Goal: Information Seeking & Learning: Learn about a topic

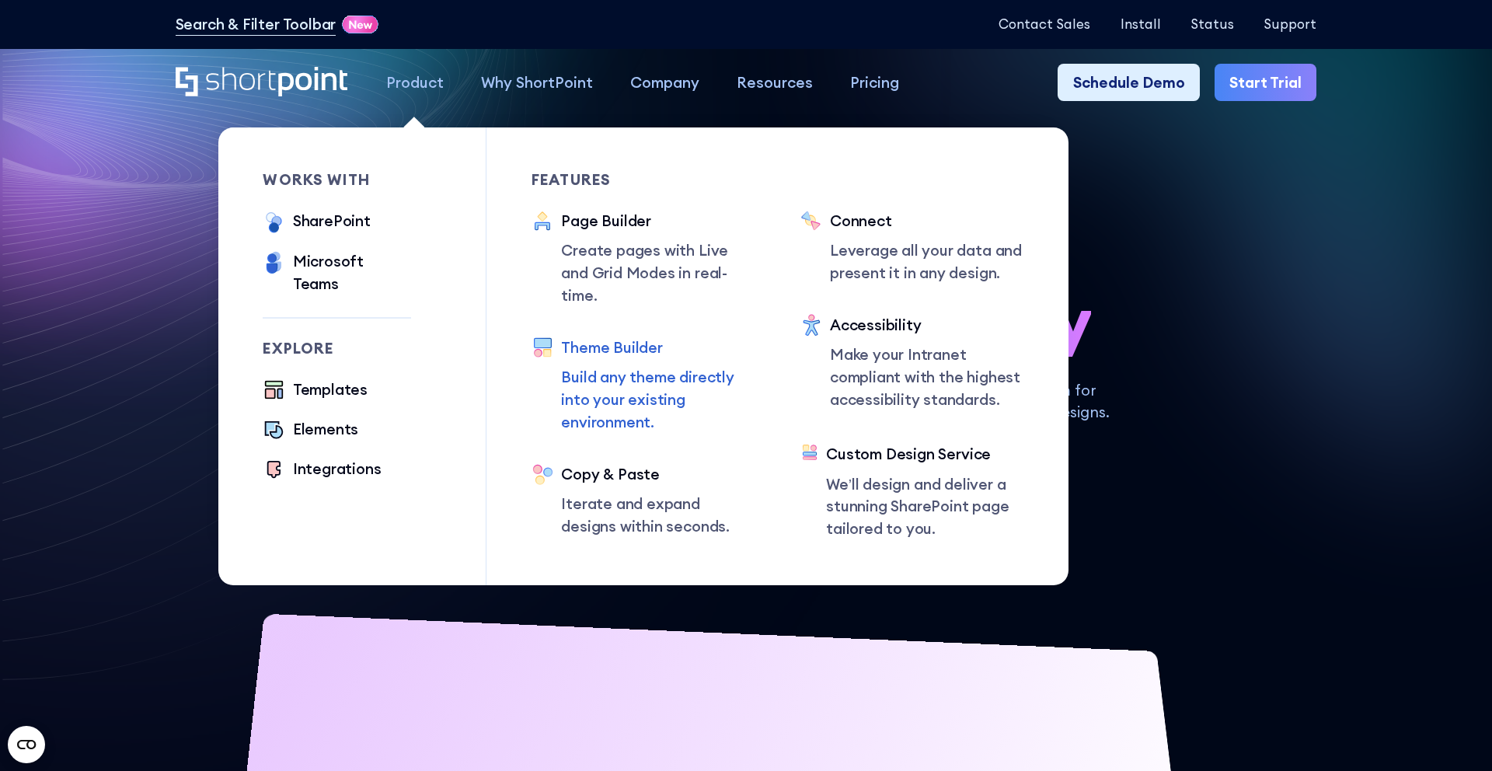
click at [616, 336] on div "Theme Builder" at bounding box center [658, 347] width 194 height 23
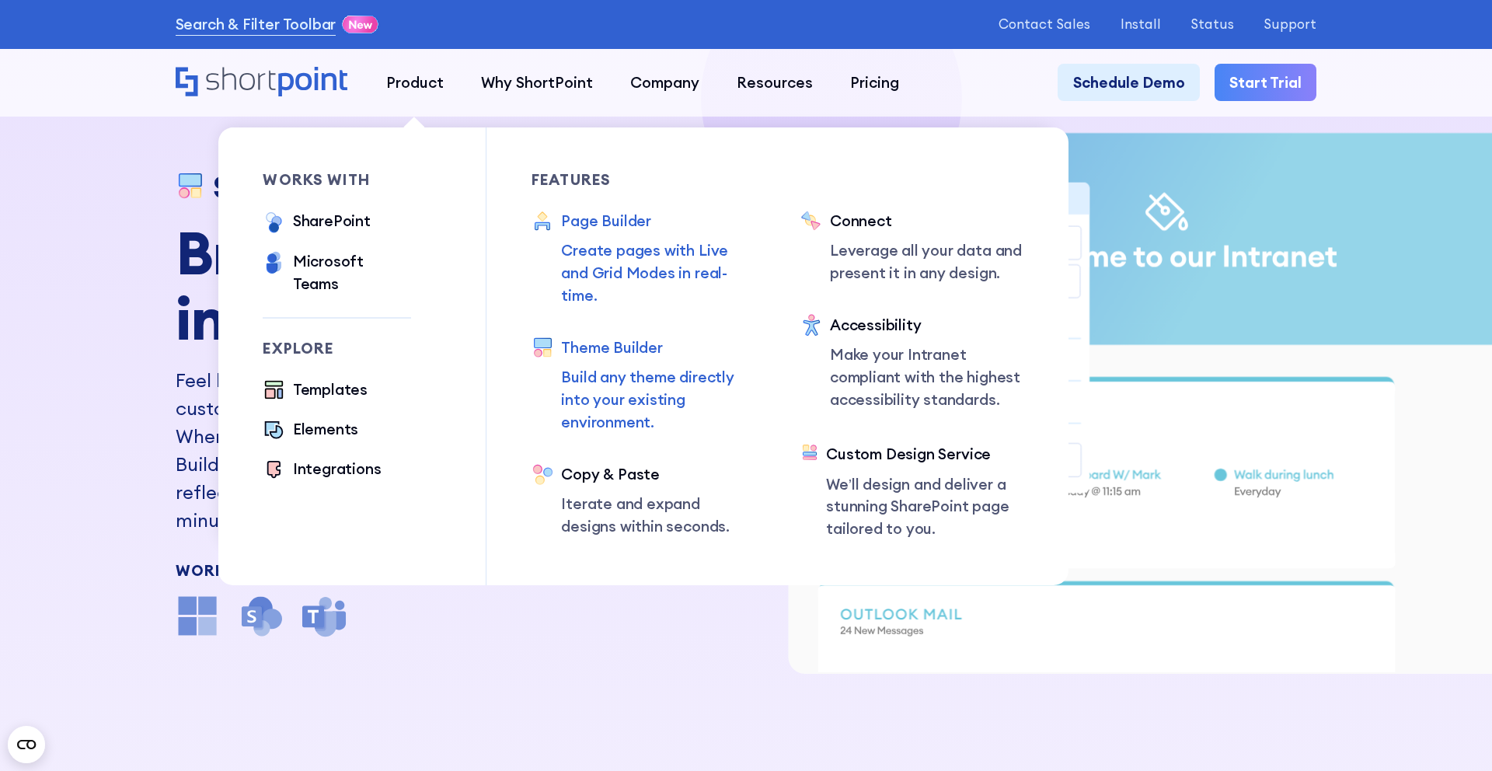
click at [570, 226] on div "Page Builder" at bounding box center [658, 221] width 194 height 23
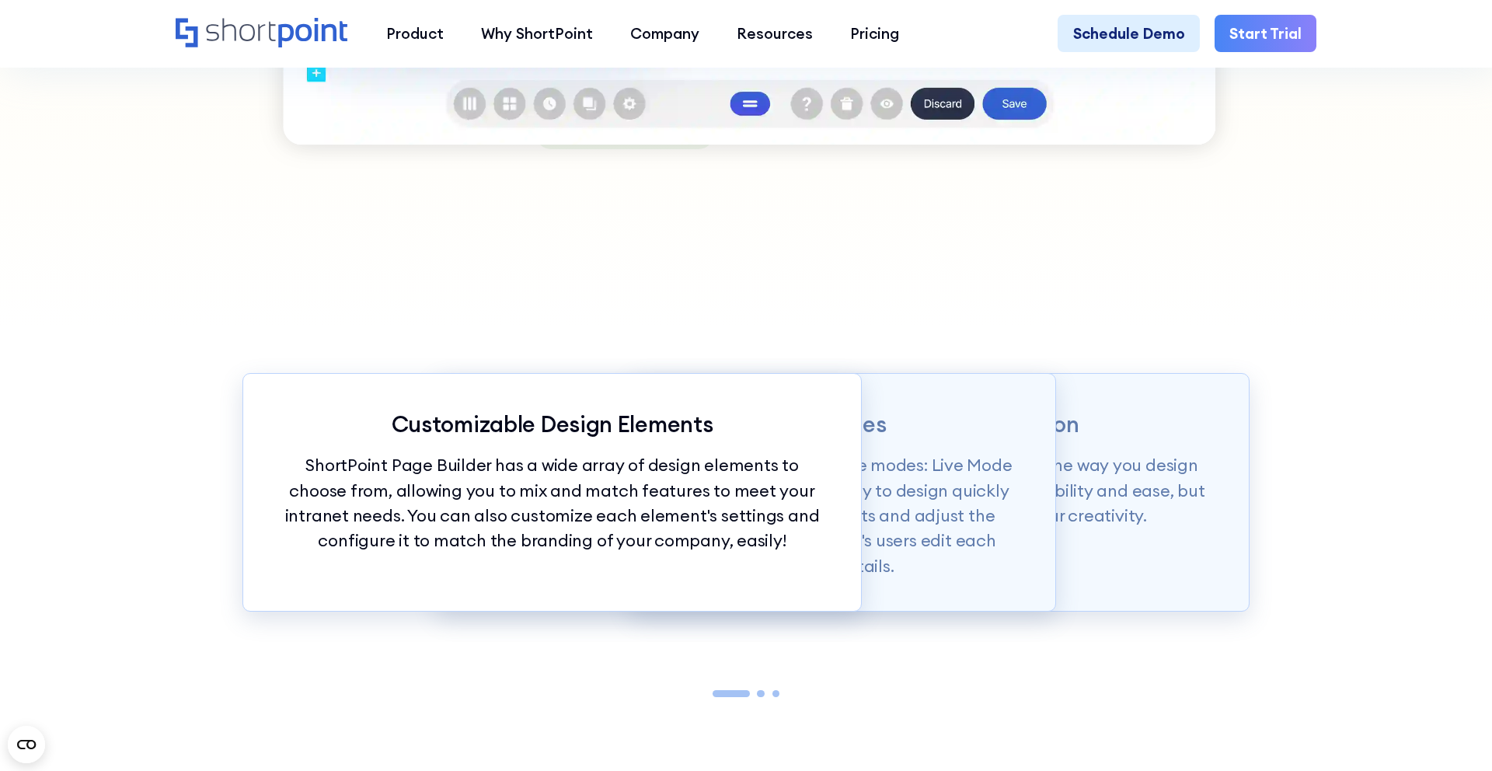
scroll to position [1622, 0]
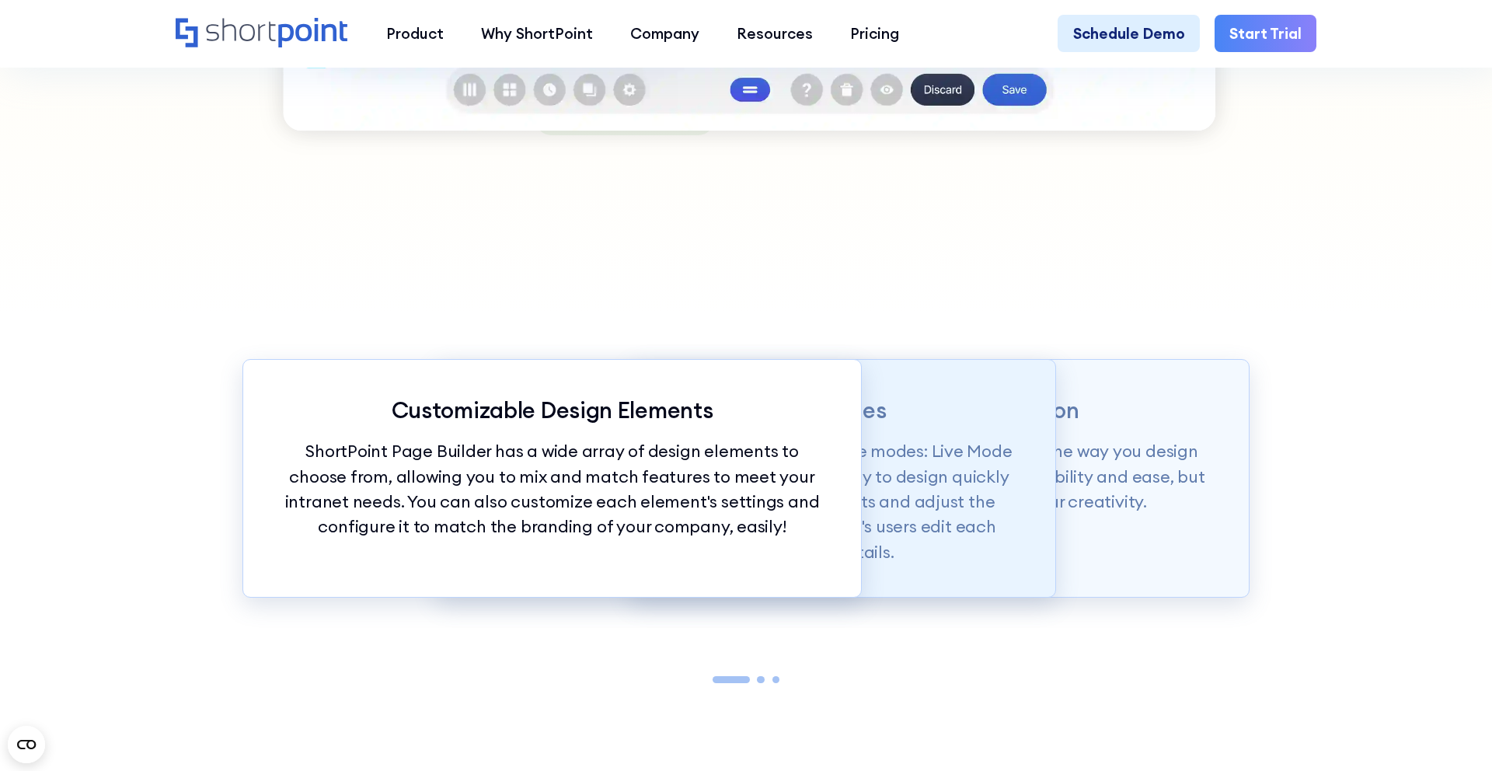
click at [929, 451] on p "Page builder allows users to design in two flexible modes: Live Mode & Grid Mod…" at bounding box center [745, 501] width 543 height 126
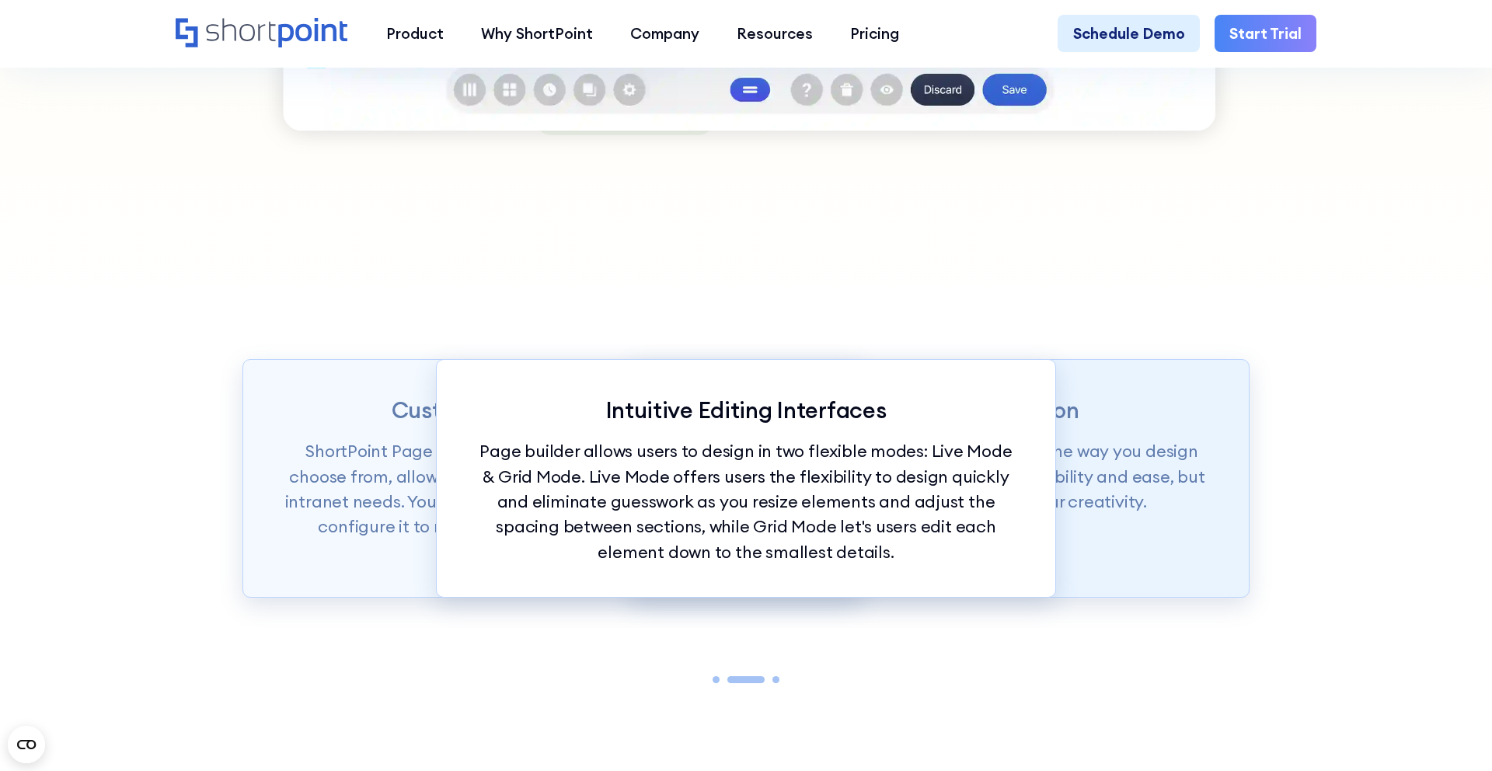
click at [1097, 483] on p "ShortPoint Page Builder is truly revolutionizing the way you design your Intran…" at bounding box center [939, 475] width 543 height 75
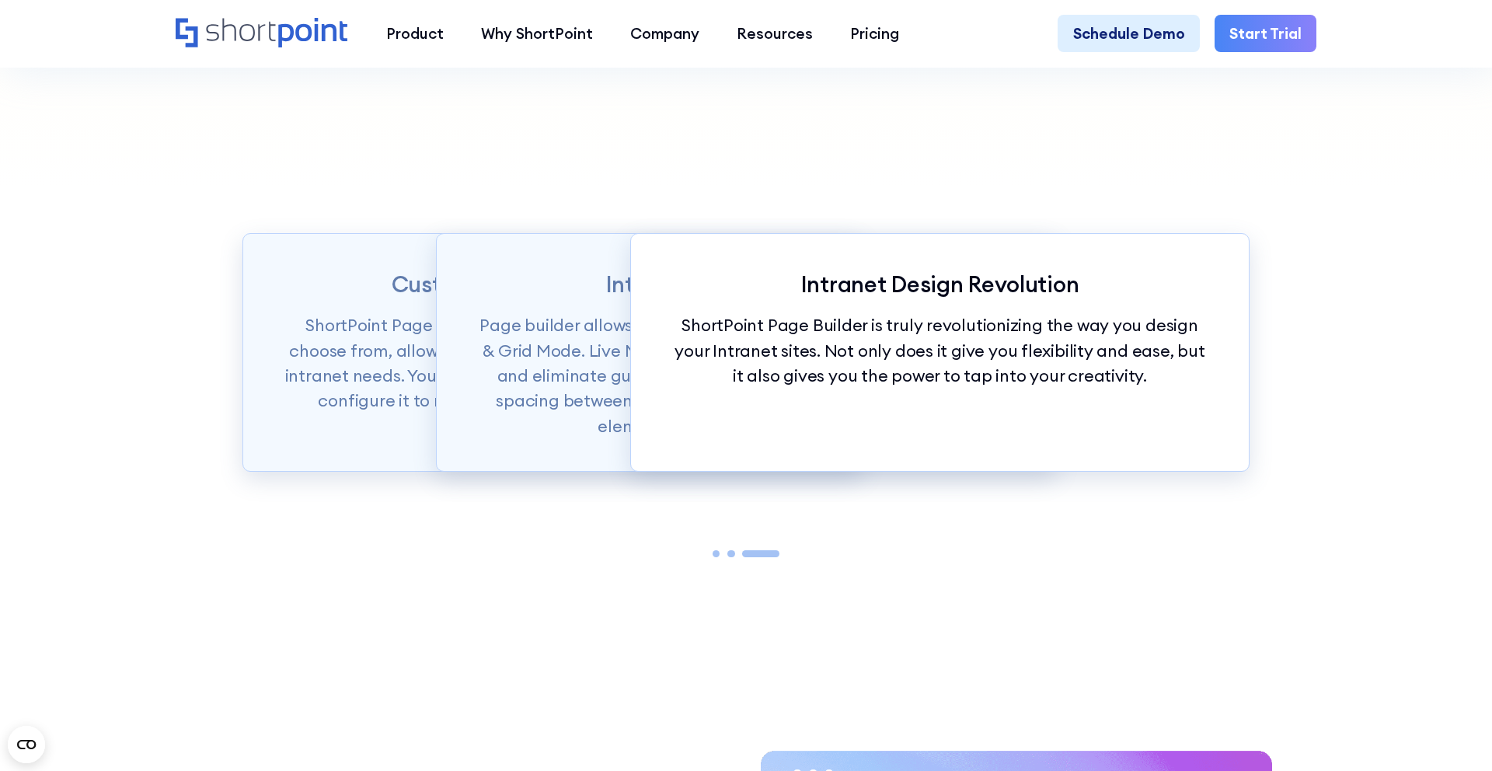
scroll to position [2279, 0]
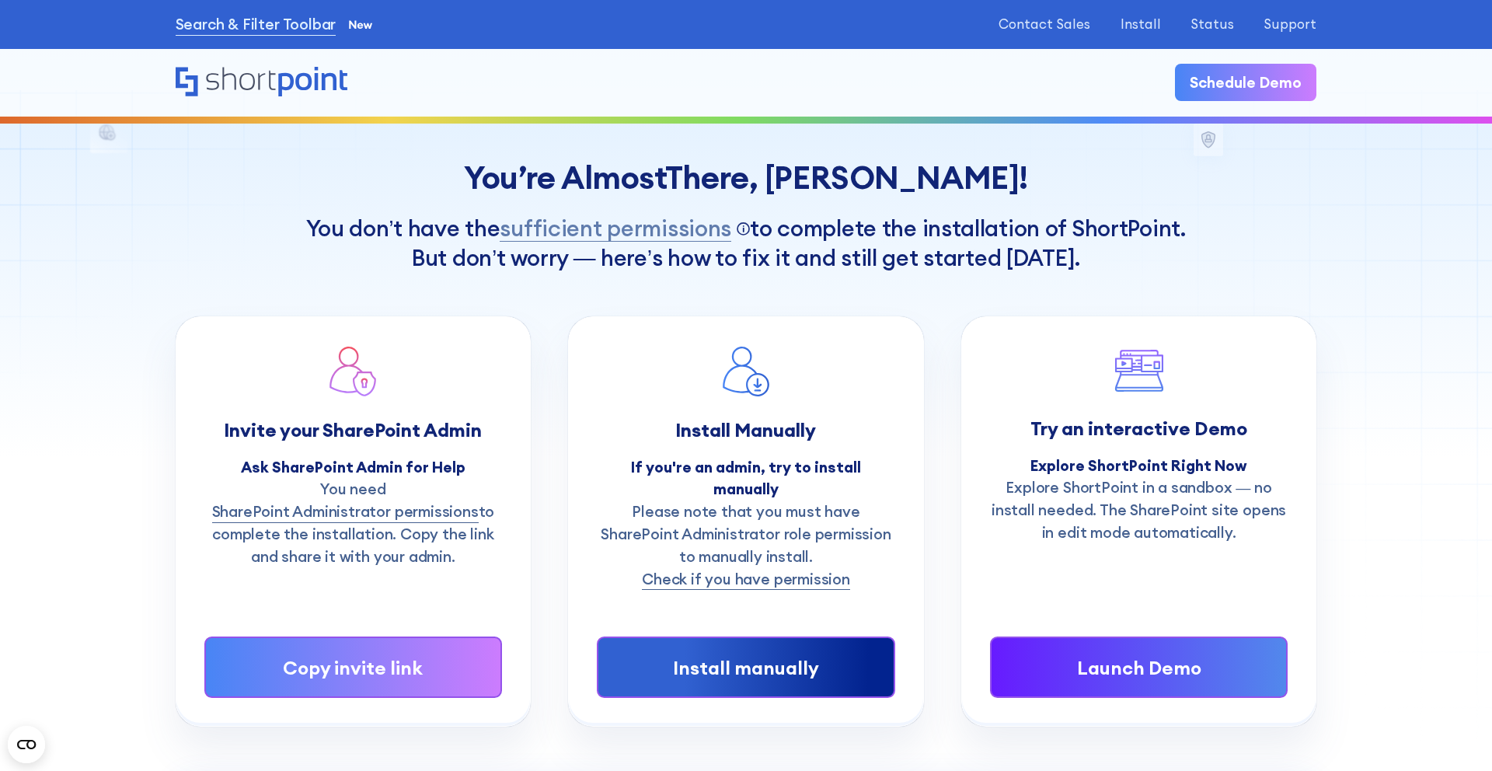
scroll to position [23, 0]
